Goal: Task Accomplishment & Management: Manage account settings

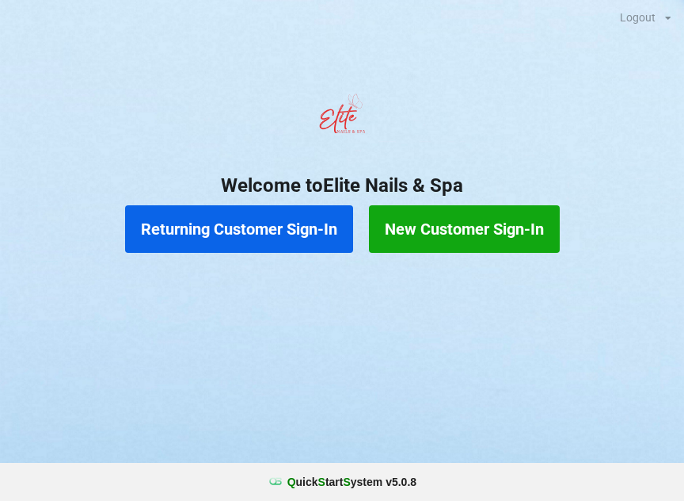
click at [227, 227] on button "Returning Customer Sign-In" at bounding box center [239, 229] width 228 height 48
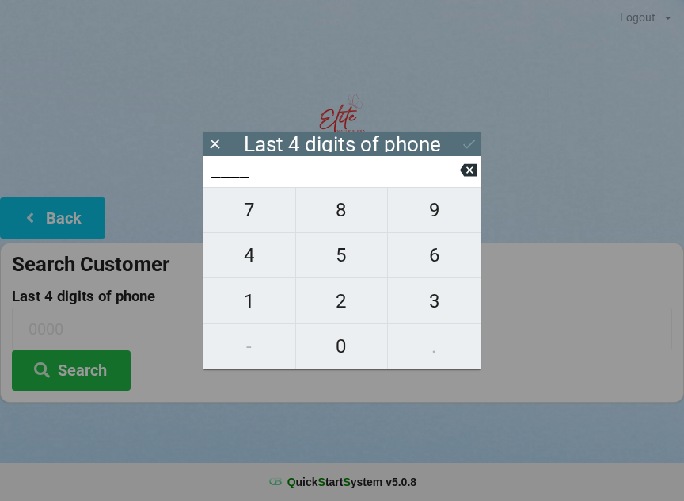
click at [334, 215] on span "8" at bounding box center [342, 209] width 92 height 33
type input "8___"
click at [332, 257] on span "5" at bounding box center [342, 254] width 92 height 33
type input "85__"
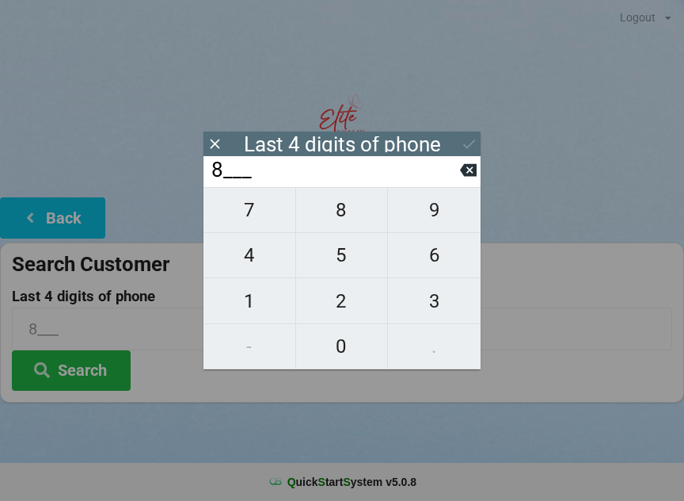
type input "85__"
click at [337, 299] on span "2" at bounding box center [342, 300] width 92 height 33
type input "852_"
click at [330, 255] on span "5" at bounding box center [342, 254] width 92 height 33
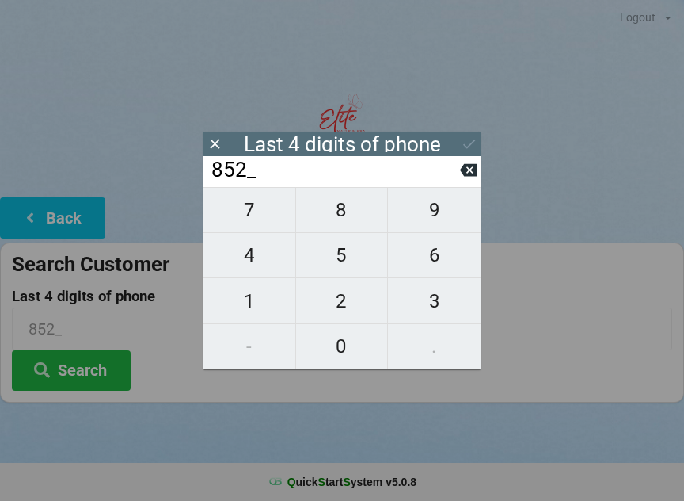
type input "8525"
click at [65, 372] on button "Search" at bounding box center [71, 370] width 119 height 40
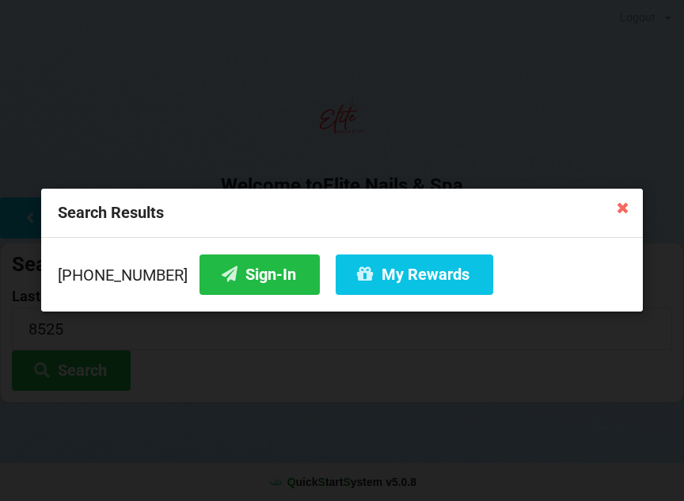
click at [234, 276] on button "Sign-In" at bounding box center [260, 274] width 120 height 40
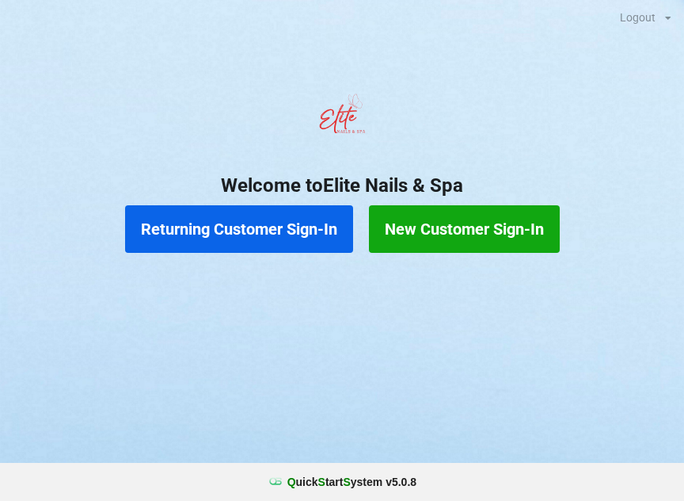
click at [230, 230] on button "Returning Customer Sign-In" at bounding box center [239, 229] width 228 height 48
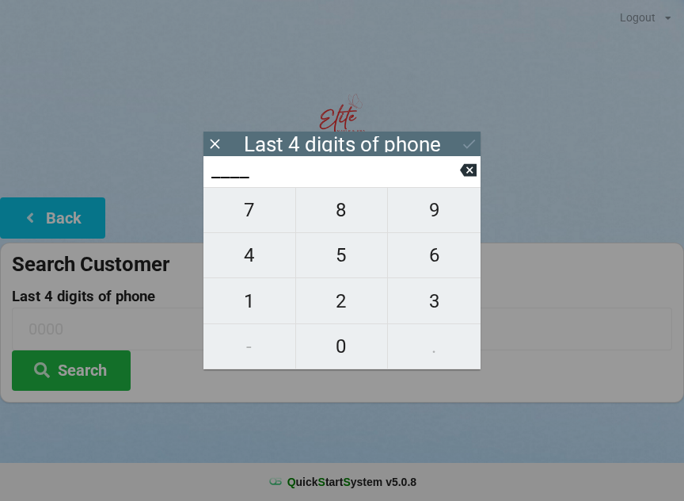
click at [339, 220] on span "8" at bounding box center [342, 209] width 92 height 33
type input "8___"
click at [341, 253] on span "5" at bounding box center [342, 254] width 92 height 33
type input "85__"
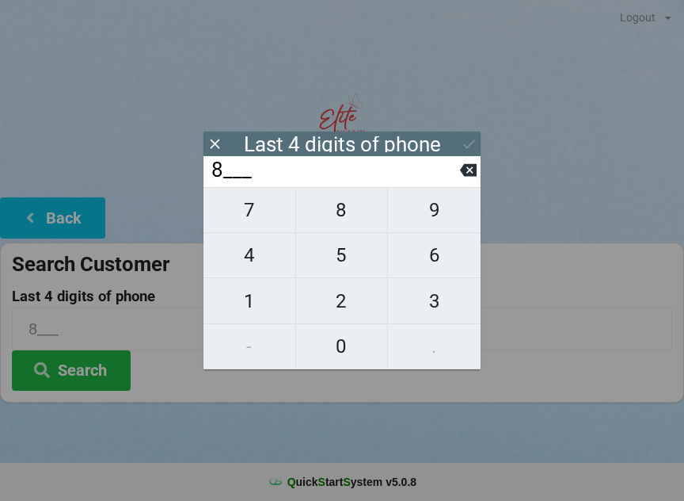
type input "85__"
click at [333, 295] on span "2" at bounding box center [342, 300] width 92 height 33
type input "852_"
click at [332, 261] on span "5" at bounding box center [342, 254] width 92 height 33
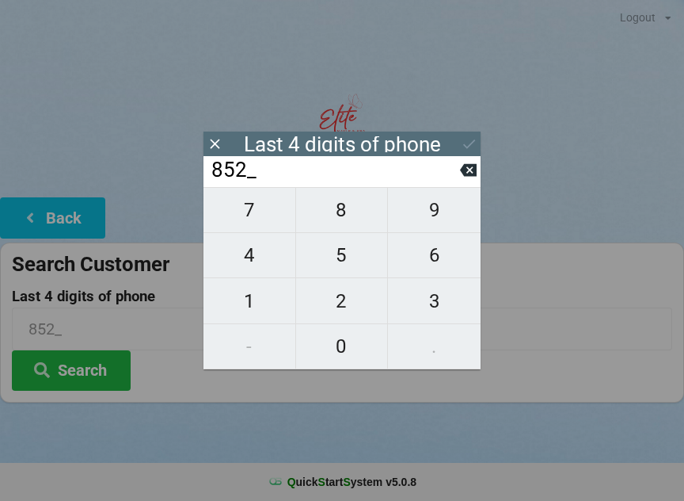
type input "8525"
click at [71, 368] on button "Search" at bounding box center [71, 370] width 119 height 40
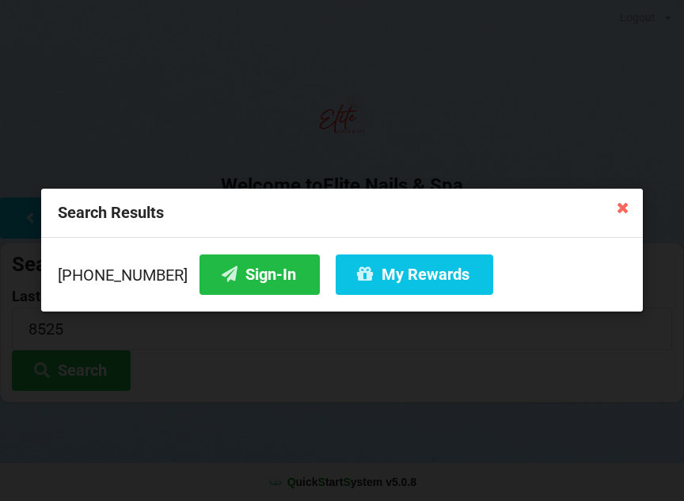
click at [357, 280] on button "My Rewards" at bounding box center [415, 274] width 158 height 40
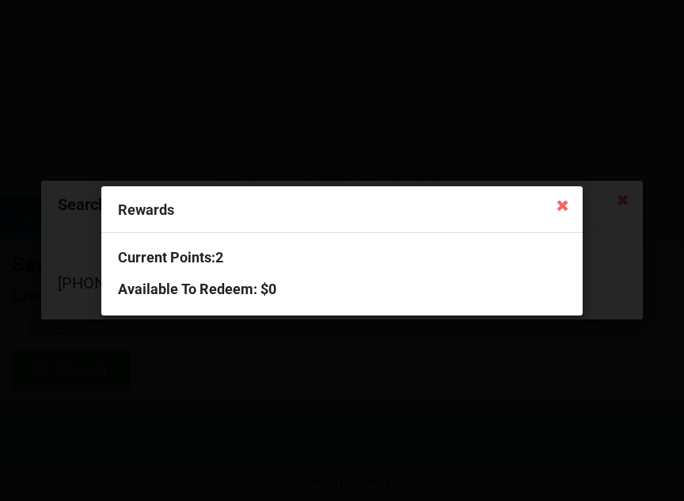
click at [179, 278] on div "Current Points: 2 Available To Redeem : $0" at bounding box center [342, 274] width 482 height 82
